Goal: Task Accomplishment & Management: Manage account settings

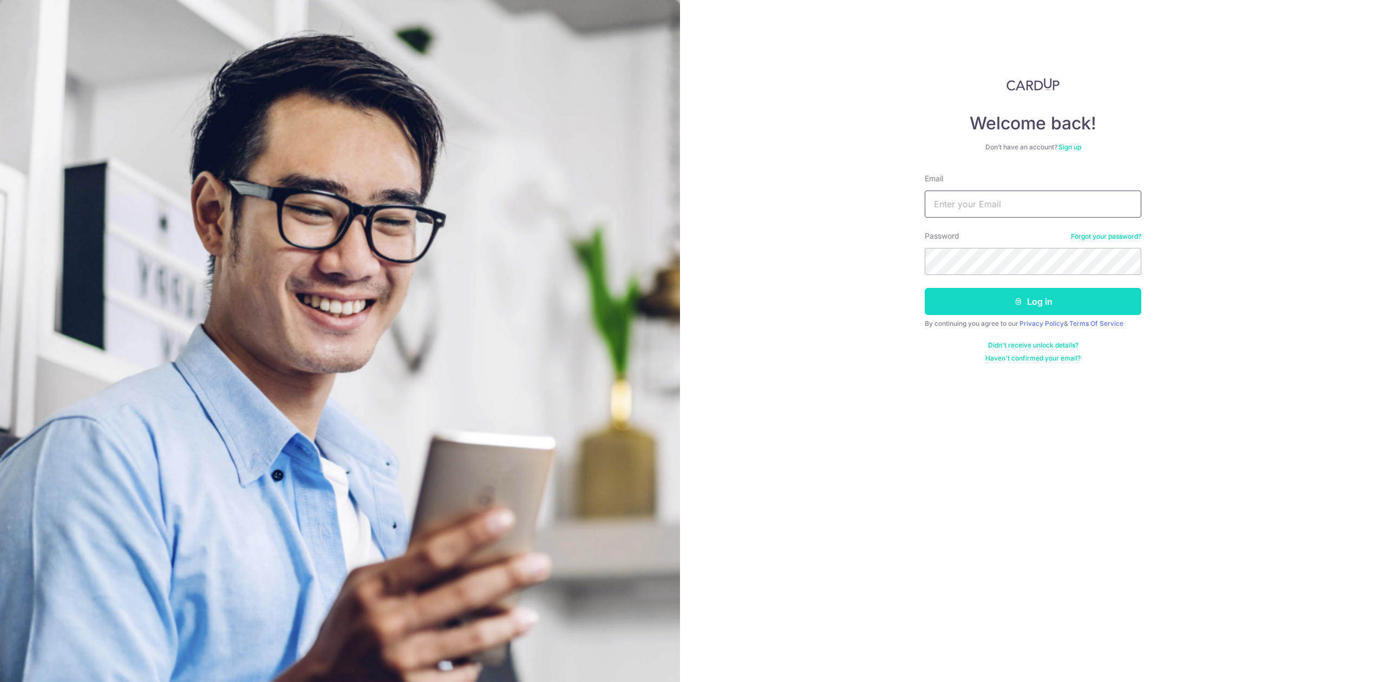
type input "[PERSON_NAME][EMAIL_ADDRESS][DOMAIN_NAME]"
click at [975, 299] on button "Log in" at bounding box center [1033, 301] width 217 height 27
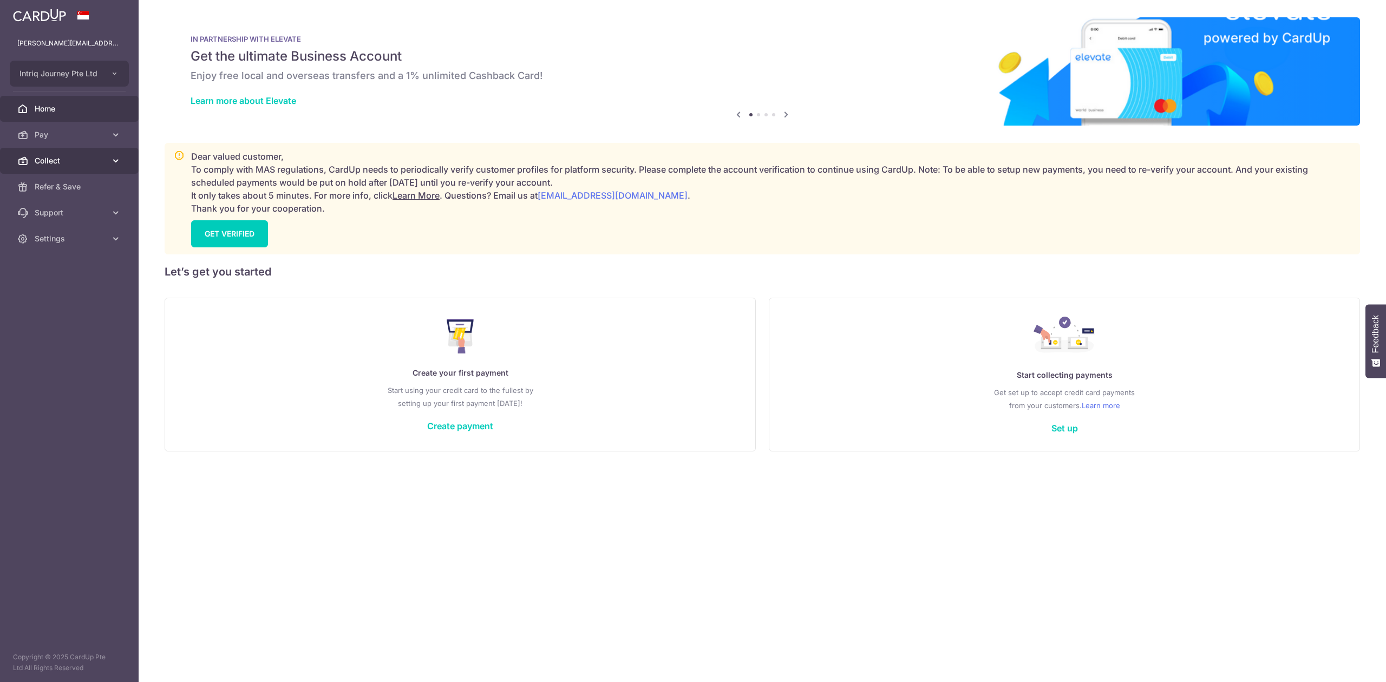
click at [66, 154] on link "Collect" at bounding box center [69, 161] width 139 height 26
click at [65, 180] on link "Dashboard" at bounding box center [69, 187] width 139 height 26
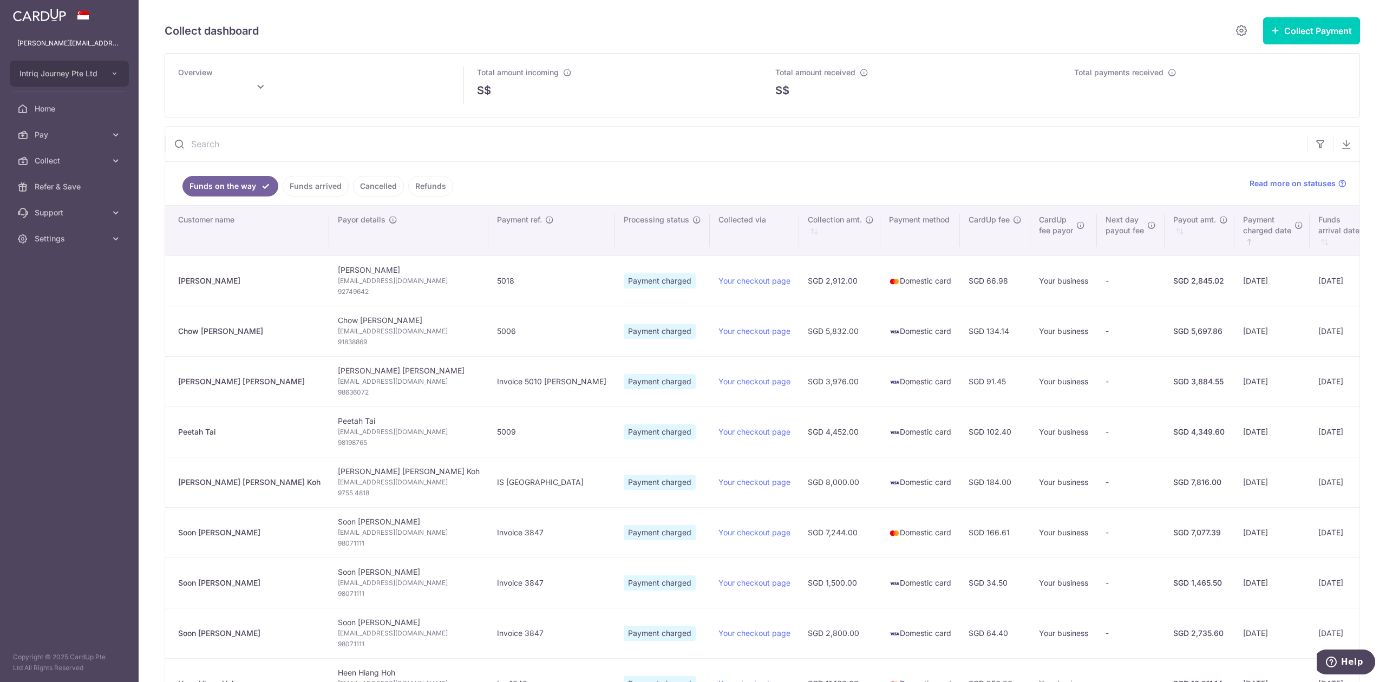
type input "[DATE]"
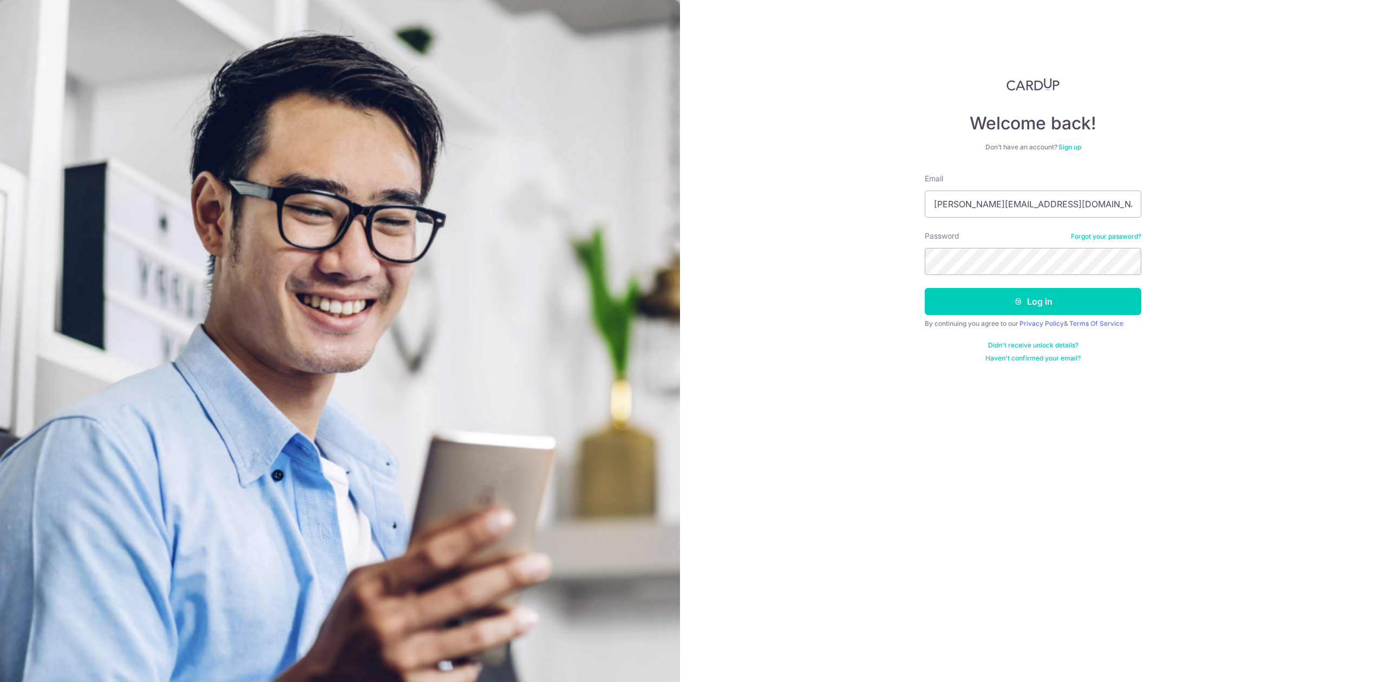
click at [1007, 297] on button "Log in" at bounding box center [1033, 301] width 217 height 27
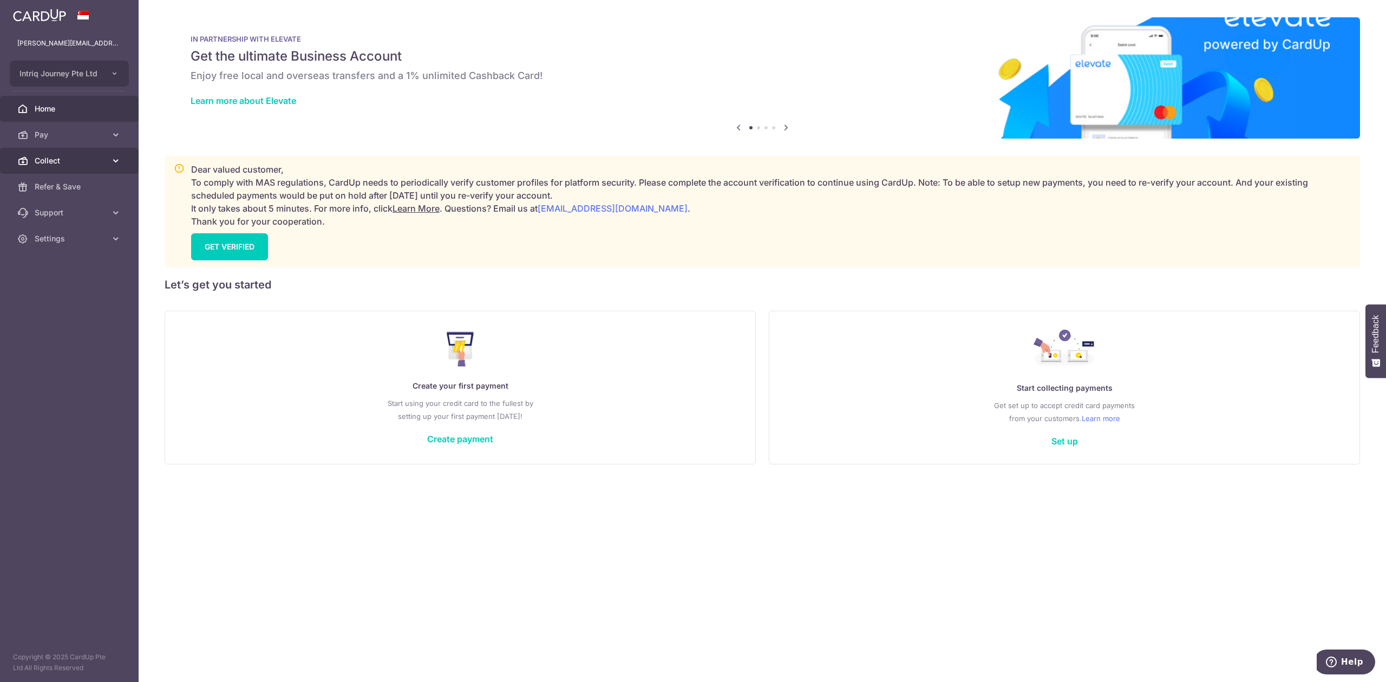
click at [78, 156] on span "Collect" at bounding box center [70, 160] width 71 height 11
click at [75, 180] on link "Dashboard" at bounding box center [69, 187] width 139 height 26
